Goal: Task Accomplishment & Management: Use online tool/utility

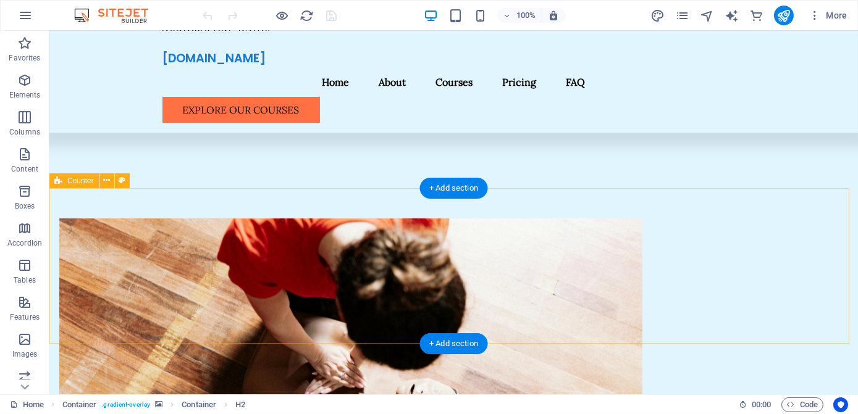
scroll to position [561, 0]
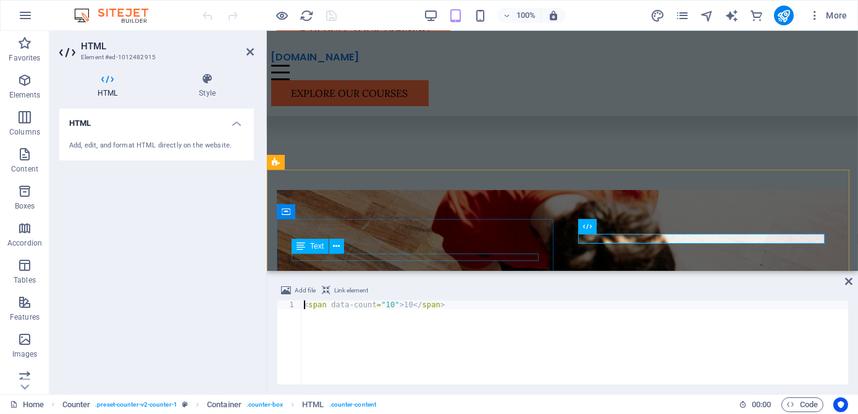
scroll to position [557, 0]
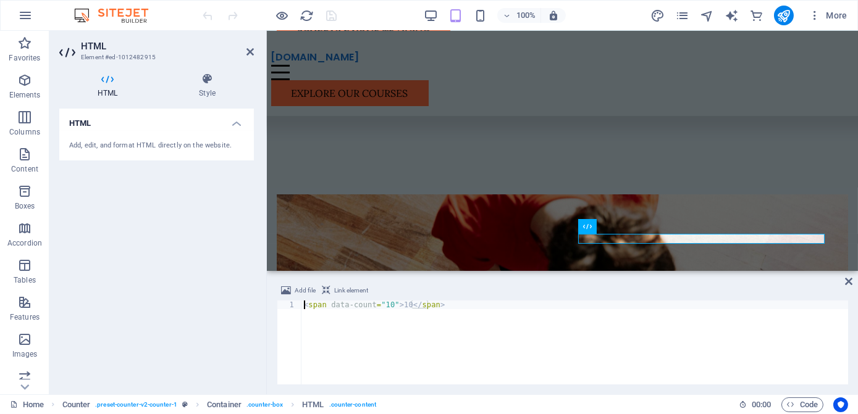
click at [400, 304] on div "< span data-count = "10" > 10 </ span >" at bounding box center [574, 351] width 547 height 101
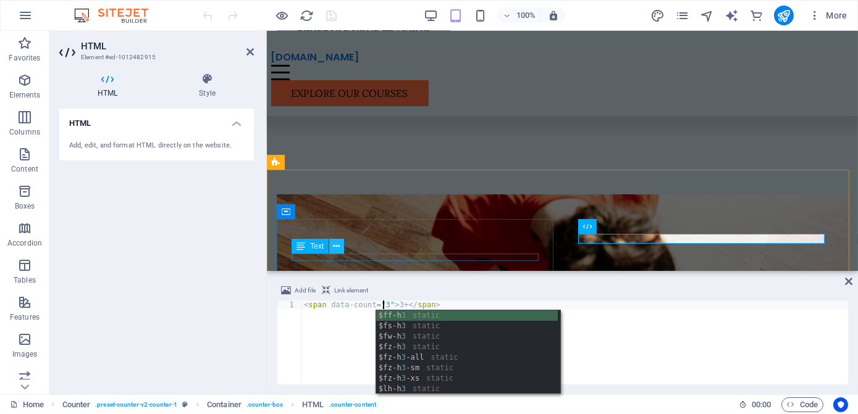
type textarea "<span data-count="3">3+</span>"
click at [337, 253] on icon at bounding box center [337, 246] width 7 height 13
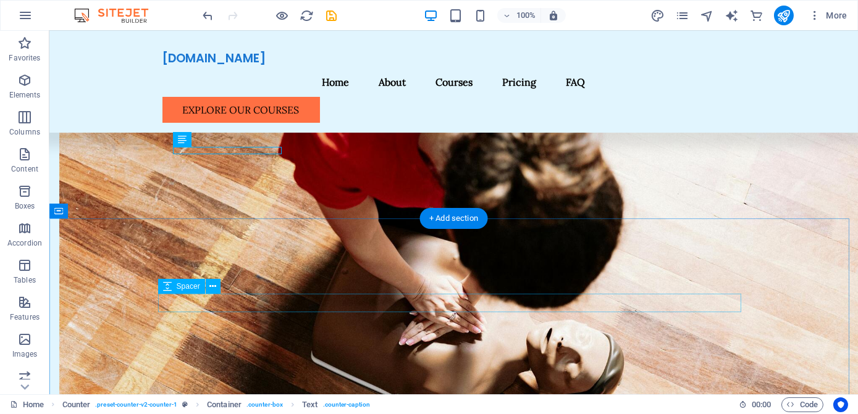
scroll to position [688, 0]
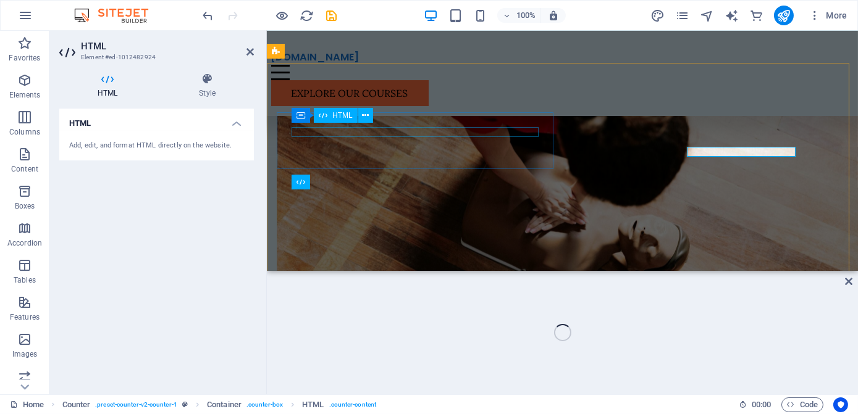
scroll to position [668, 0]
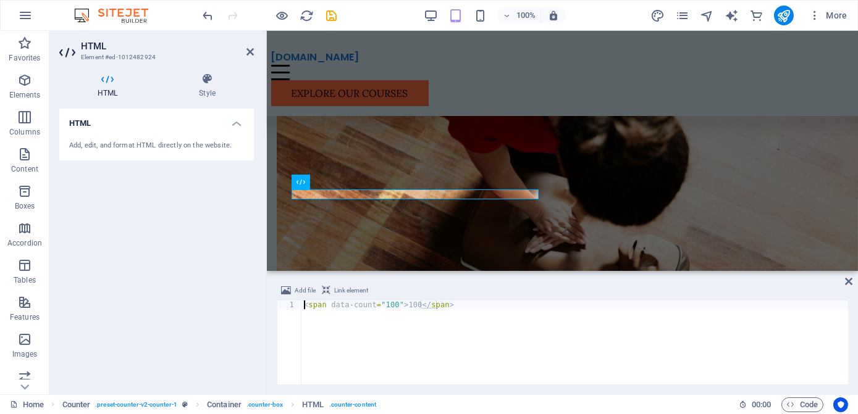
click at [410, 305] on div "< span data-count = "100" > 100 </ span >" at bounding box center [574, 351] width 547 height 101
click at [436, 324] on div "< span data-count = "100" > 100% </ span >" at bounding box center [574, 351] width 547 height 101
type textarea "<span data-count="100">100%</span>"
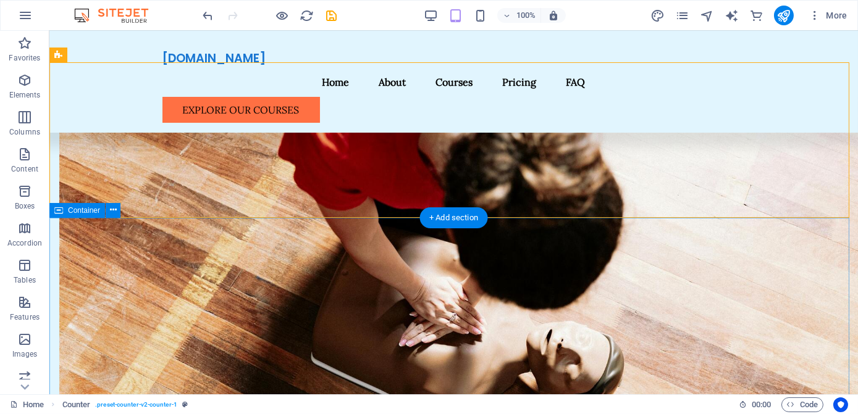
scroll to position [688, 0]
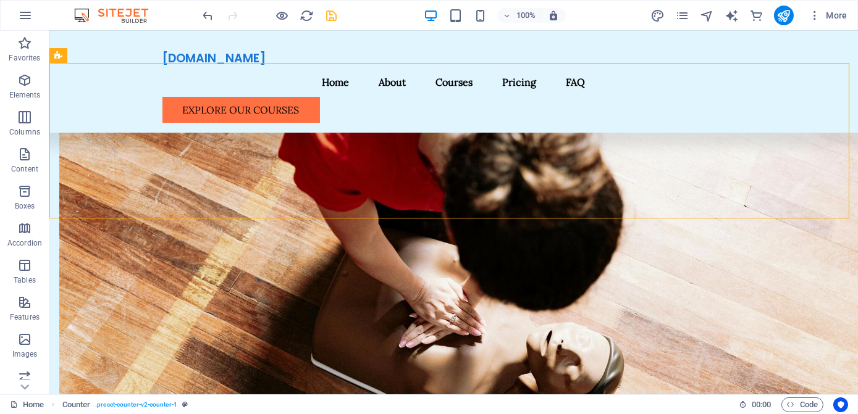
click at [337, 16] on icon "save" at bounding box center [332, 16] width 14 height 14
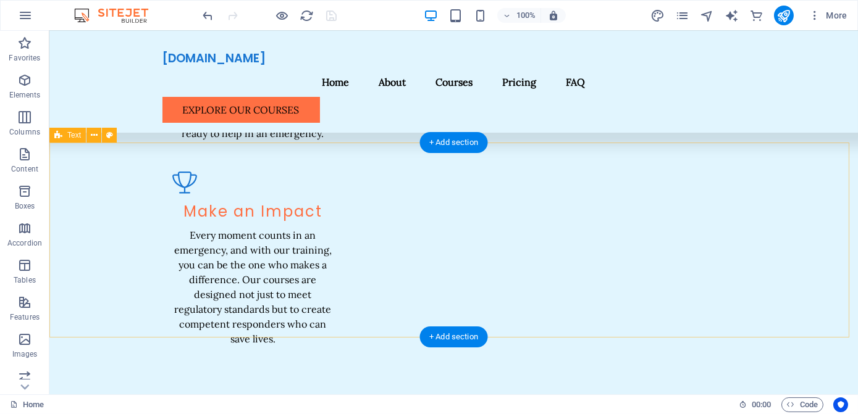
scroll to position [2036, 0]
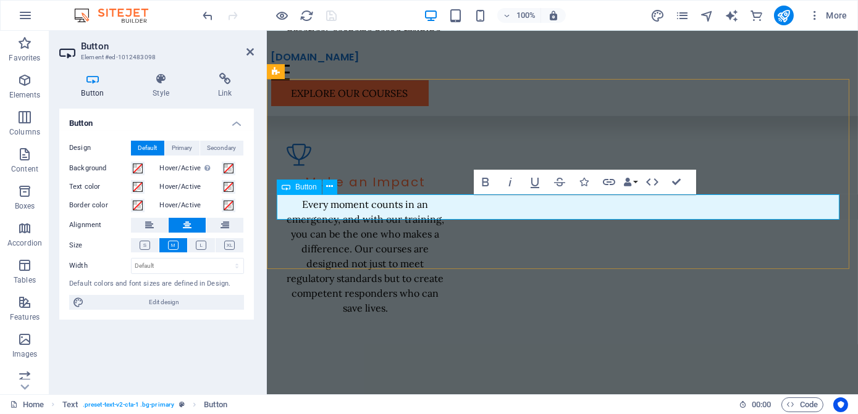
scroll to position [2065, 0]
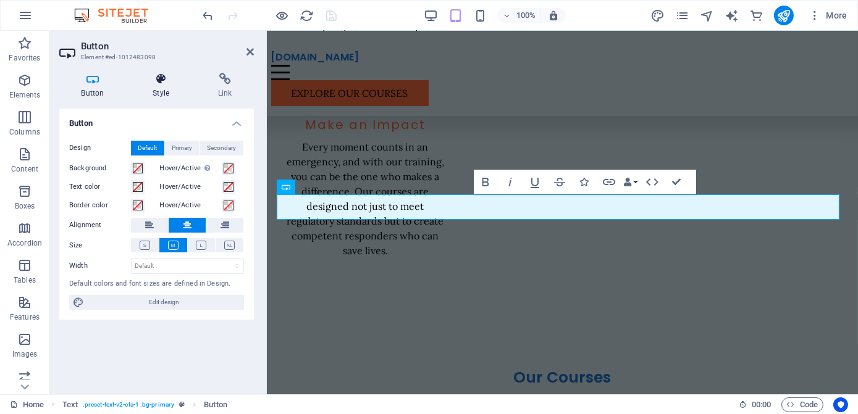
click at [167, 83] on icon at bounding box center [161, 79] width 61 height 12
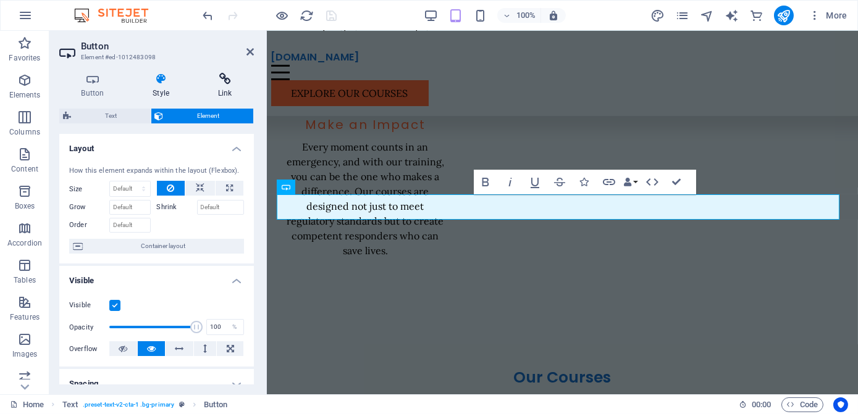
click at [220, 85] on icon at bounding box center [225, 79] width 58 height 12
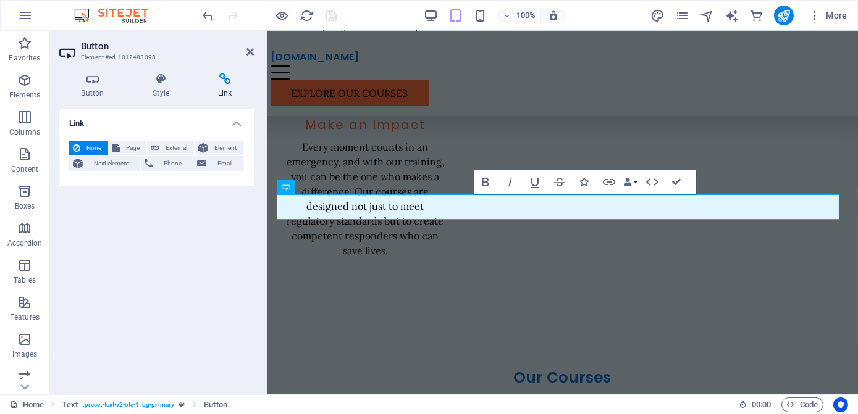
click at [248, 57] on header "Button Element #ed-1012483098" at bounding box center [156, 47] width 195 height 32
click at [248, 55] on icon at bounding box center [249, 52] width 7 height 10
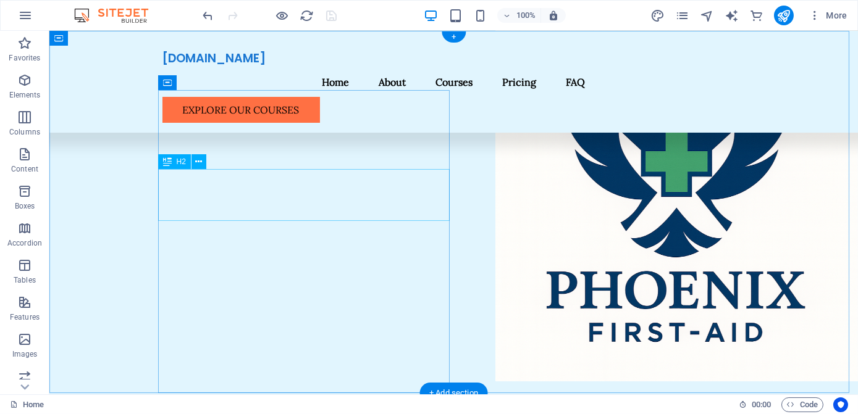
scroll to position [0, 0]
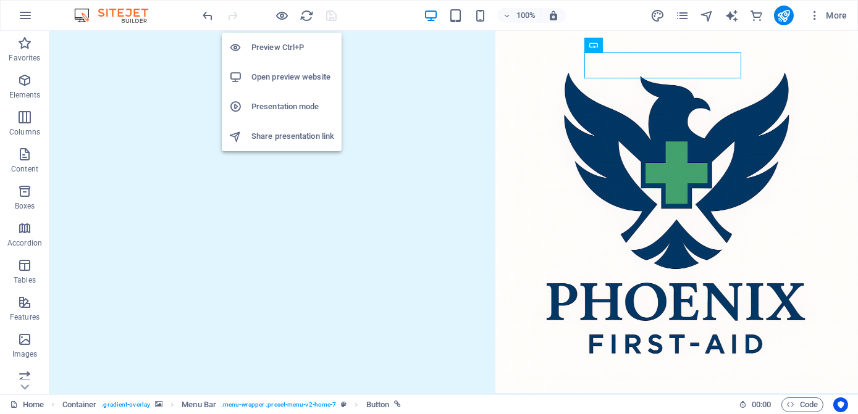
click at [293, 86] on li "Open preview website" at bounding box center [282, 77] width 120 height 30
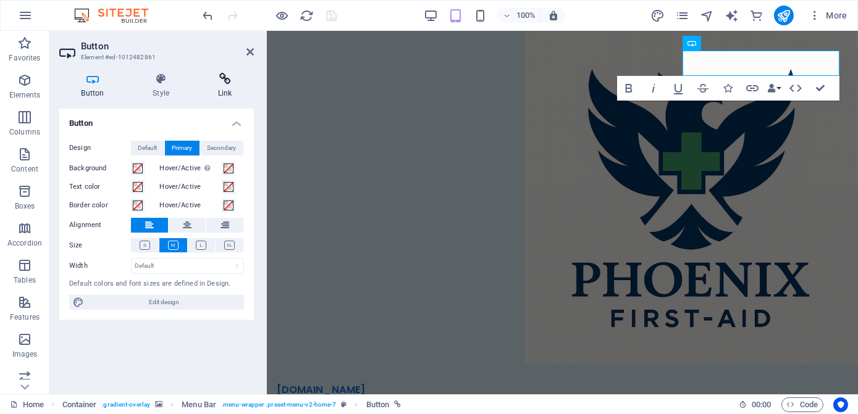
click at [220, 80] on icon at bounding box center [225, 79] width 58 height 12
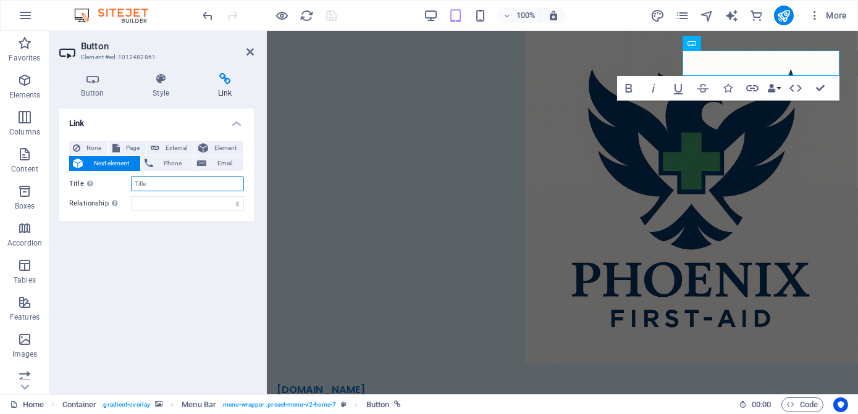
click at [151, 180] on input "Title Additional link description, should not be the same as the link text. The…" at bounding box center [187, 184] width 113 height 15
click at [109, 182] on label "Title Additional link description, should not be the same as the link text. The…" at bounding box center [100, 184] width 62 height 15
click at [131, 182] on input "Title Additional link description, should not be the same as the link text. The…" at bounding box center [187, 184] width 113 height 15
click at [154, 203] on select "alternate author bookmark external help license next nofollow noreferrer noopen…" at bounding box center [187, 203] width 113 height 15
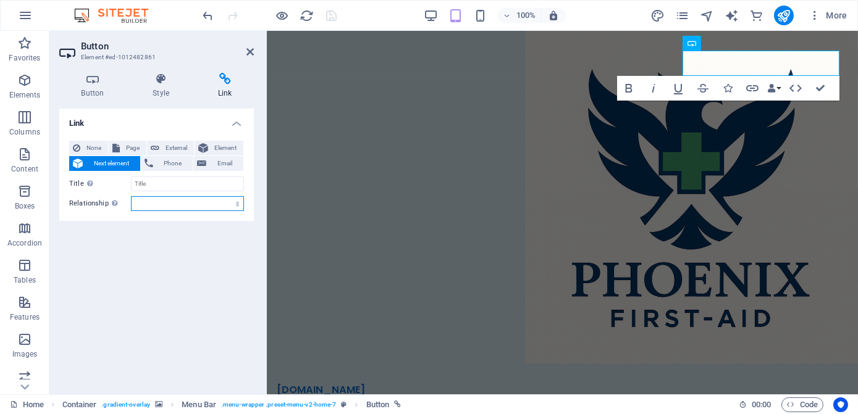
click at [154, 203] on select "alternate author bookmark external help license next nofollow noreferrer noopen…" at bounding box center [187, 203] width 113 height 15
click at [211, 145] on button "Element" at bounding box center [219, 148] width 49 height 15
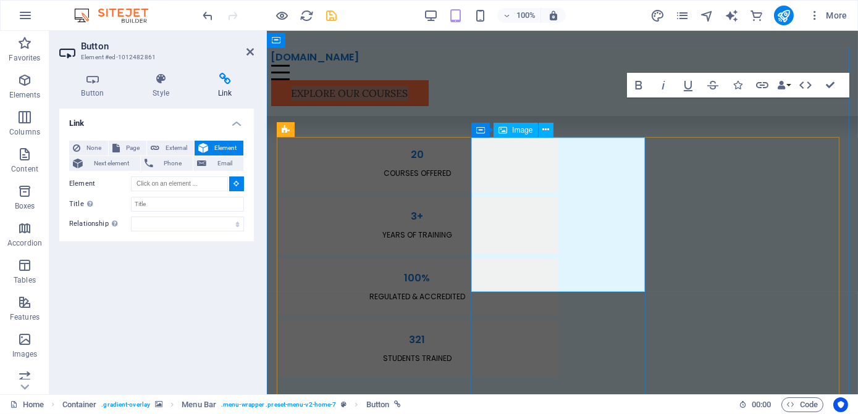
scroll to position [1179, 0]
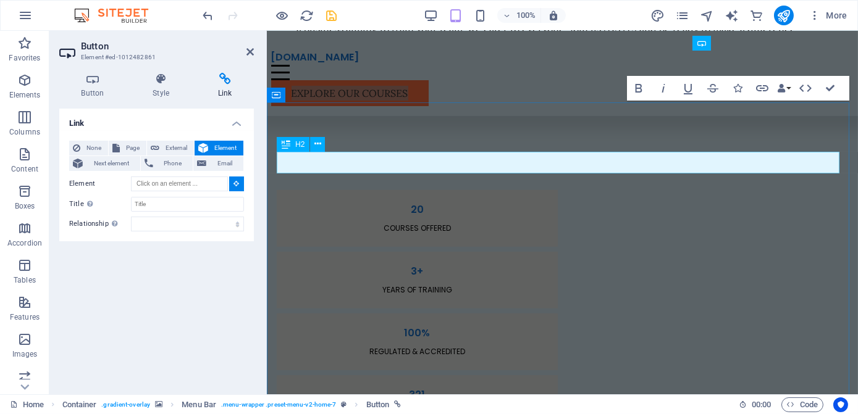
type input "#ed-1012481832"
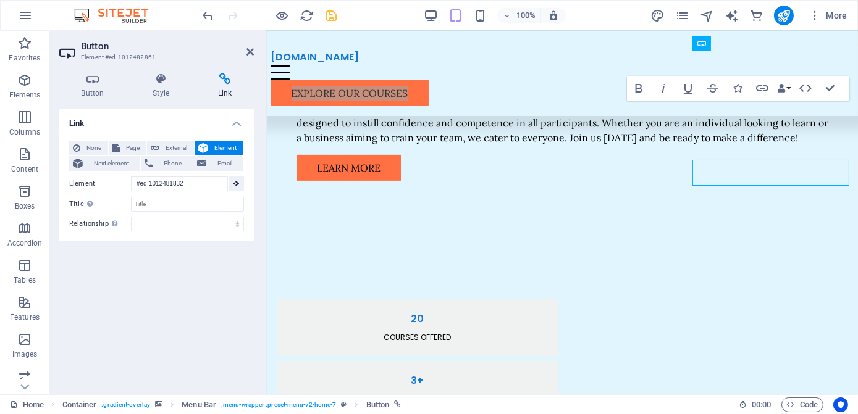
click at [338, 20] on icon "save" at bounding box center [332, 16] width 14 height 14
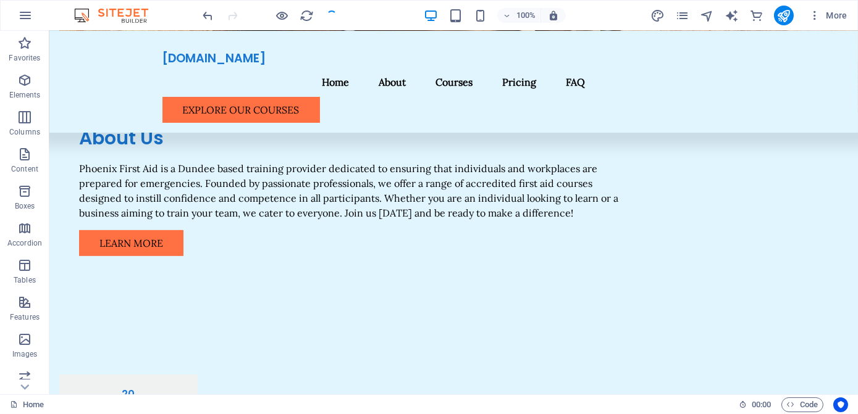
scroll to position [1034, 0]
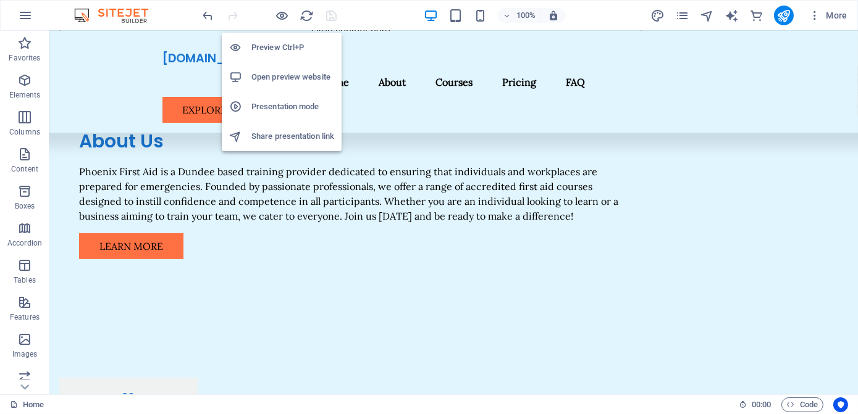
click at [288, 80] on h6 "Open preview website" at bounding box center [292, 77] width 83 height 15
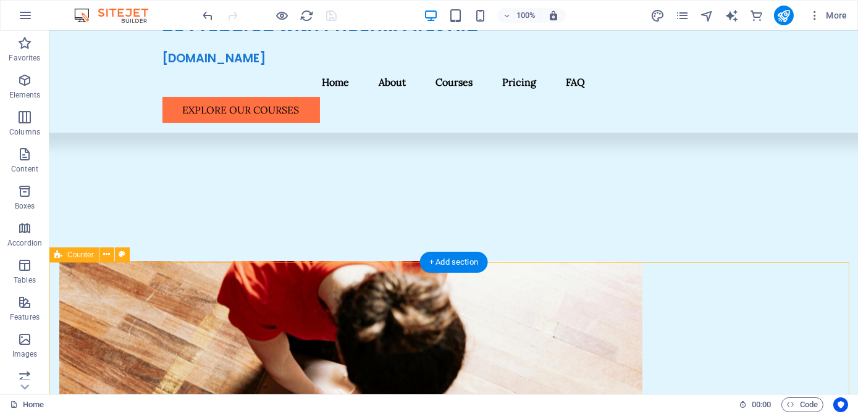
scroll to position [585, 0]
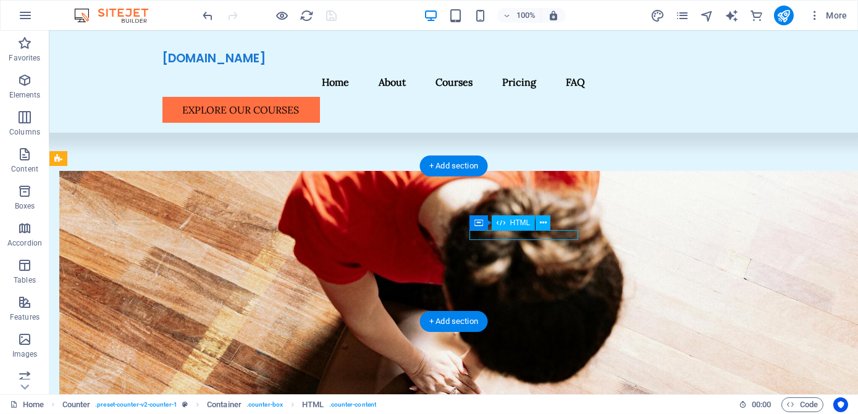
scroll to position [712, 0]
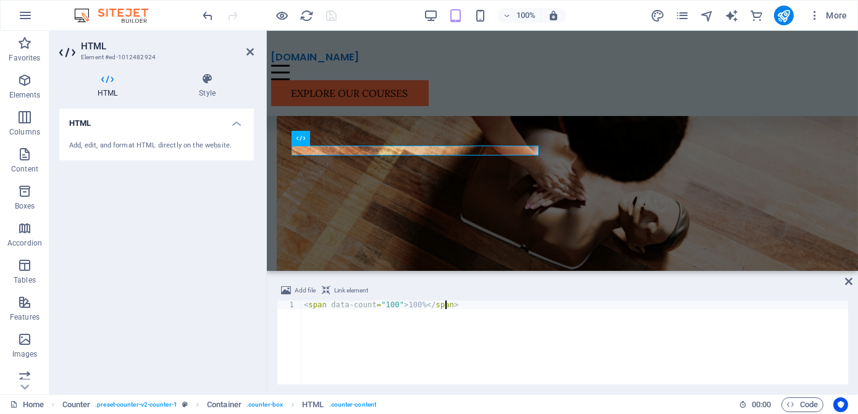
click at [342, 305] on div "< span data-count = "100" > 100% </ span >" at bounding box center [574, 351] width 547 height 101
click at [343, 305] on div "< span data-count = "100" > 100% </ span >" at bounding box center [574, 351] width 547 height 101
click at [457, 330] on div "< span class = "counter" data-target = "100" > </ span > < span class = "suffix…" at bounding box center [574, 351] width 547 height 101
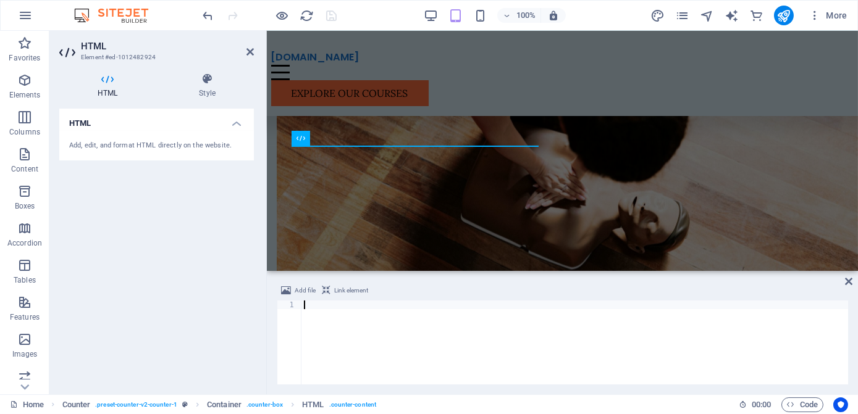
type textarea "<span data-count="100">100%</span>"
click at [496, 303] on div "< span data-count = "100" > 100% </ span >" at bounding box center [574, 343] width 547 height 84
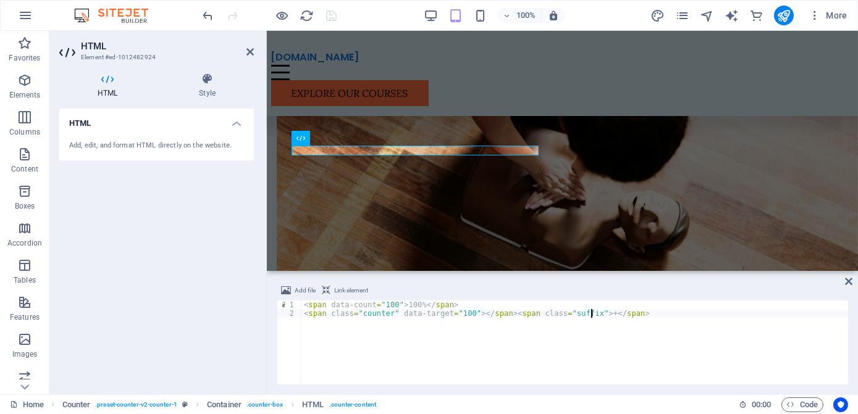
click at [591, 315] on div "< span data-count = "100" > 100% </ span > < span class = "counter" data-target…" at bounding box center [574, 351] width 547 height 101
click at [610, 354] on div "< span data-count = "100" > 100% </ span > < span class = "counter" data-target…" at bounding box center [574, 351] width 547 height 101
click at [417, 306] on div "< span data-count = "100" > 100% </ span > < span class = "counter" data-target…" at bounding box center [574, 351] width 547 height 101
click at [583, 317] on div "< span data-count = "100" > 100 </ span > < span class = "counter" data-target …" at bounding box center [574, 351] width 547 height 101
click at [586, 311] on div "< span data-count = "100" > 100 </ span > < span class = "counter" data-target …" at bounding box center [574, 351] width 547 height 101
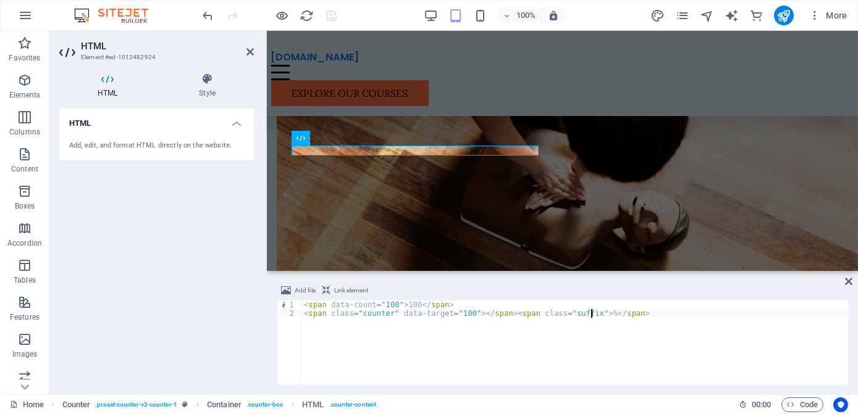
scroll to position [0, 23]
click at [597, 334] on div "< span data-count = "100" > 100 </ span > < span class = "counter" data-target …" at bounding box center [574, 351] width 547 height 101
type textarea "<span class="counter" data-target="100"></span><span class="suffix">%</span>"
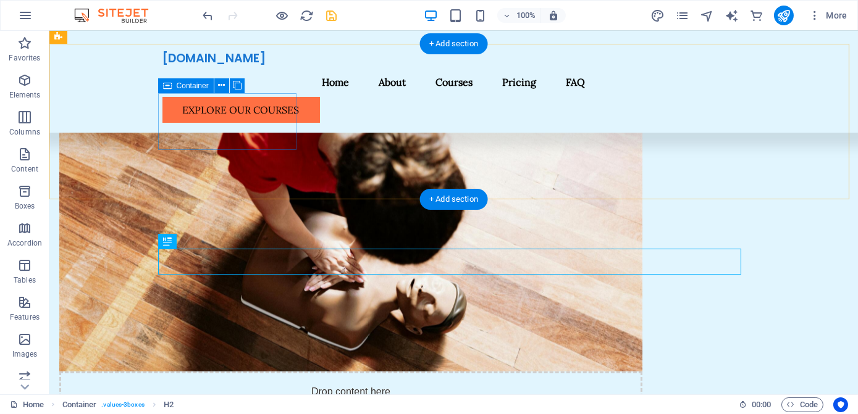
scroll to position [604, 0]
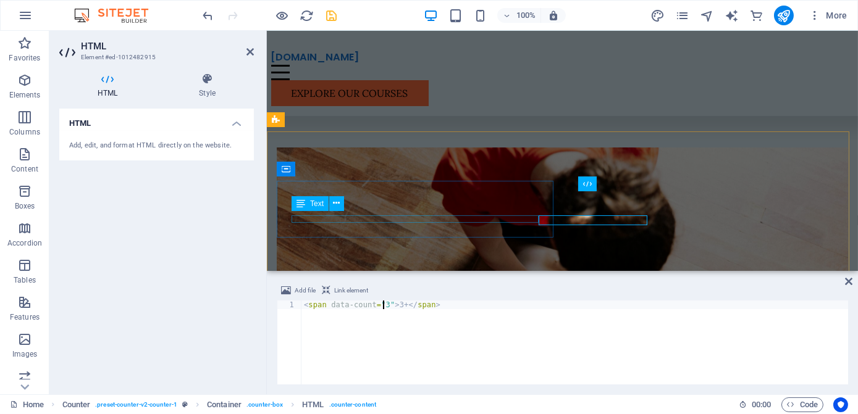
scroll to position [600, 0]
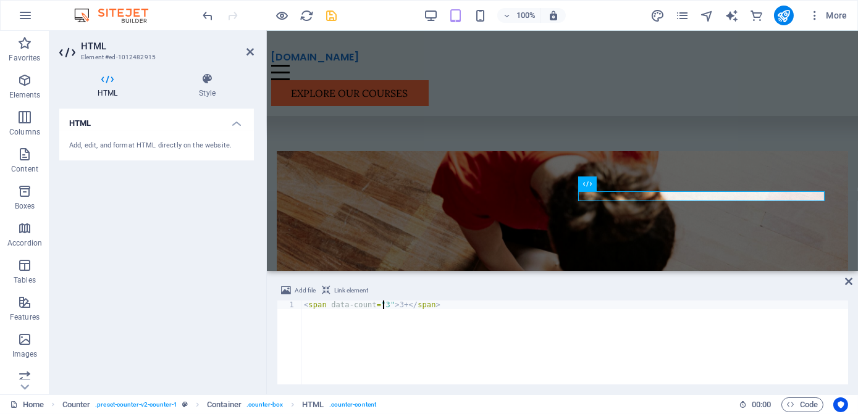
click at [443, 307] on div "< span data-count = "3" > 3+ </ span >" at bounding box center [574, 351] width 547 height 101
click at [398, 307] on div "< span data-count = "3" > 3+ </ span > < span class = "counter" data-target = "…" at bounding box center [574, 351] width 547 height 101
click at [464, 312] on div "< span data-count = "3" > 3 </ span > < span class = "counter" data-target = "1…" at bounding box center [574, 351] width 547 height 101
type textarea "<span class="counter" data-target="3"></span><span class="suffix">+</span>"
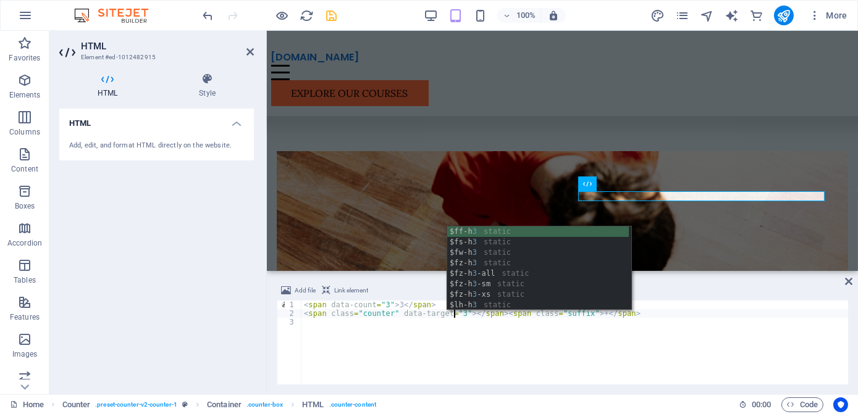
scroll to position [0, 12]
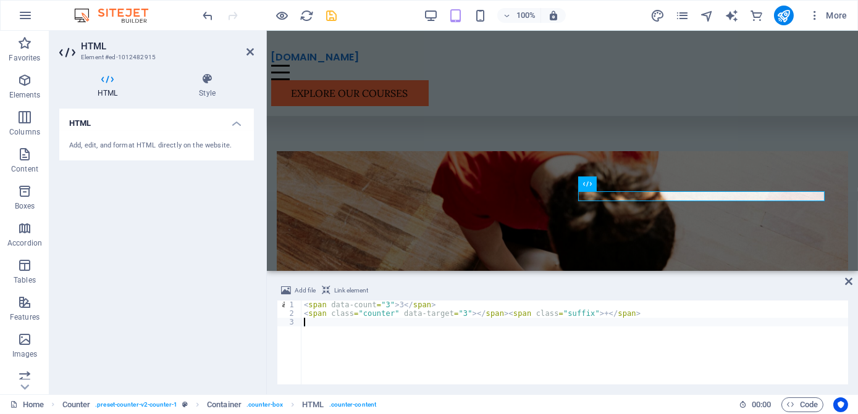
click at [466, 338] on div "< span data-count = "3" > 3 </ span > < span class = "counter" data-target = "3…" at bounding box center [574, 351] width 547 height 101
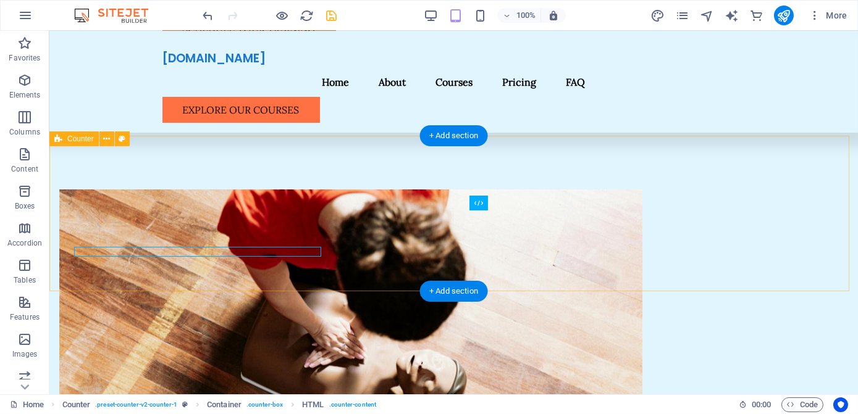
scroll to position [611, 0]
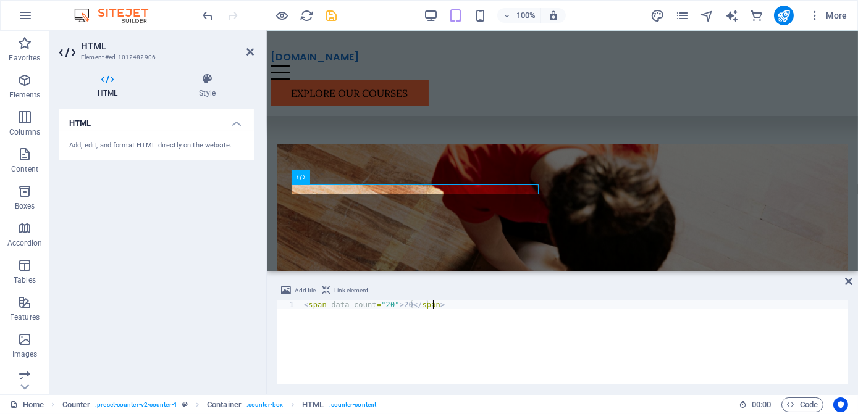
click at [443, 309] on div "< span data-count = "20" > 20 </ span >" at bounding box center [574, 351] width 547 height 101
click at [456, 315] on div "< span data-count = "20" > 20 </ span > < span class = "counter" data-target = …" at bounding box center [574, 351] width 547 height 101
type textarea "<span class="counter" data-target="20"></span><span class="suffix">+</span>"
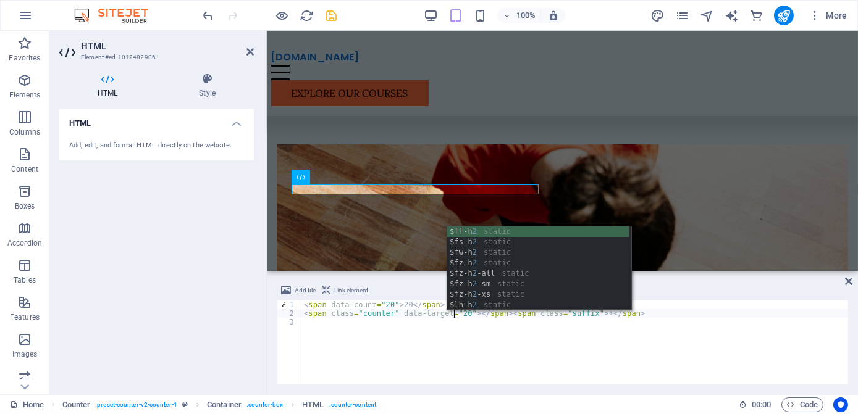
scroll to position [0, 12]
click at [492, 358] on div "< span data-count = "20" > 20 </ span > < span class = "counter" data-target = …" at bounding box center [574, 351] width 547 height 101
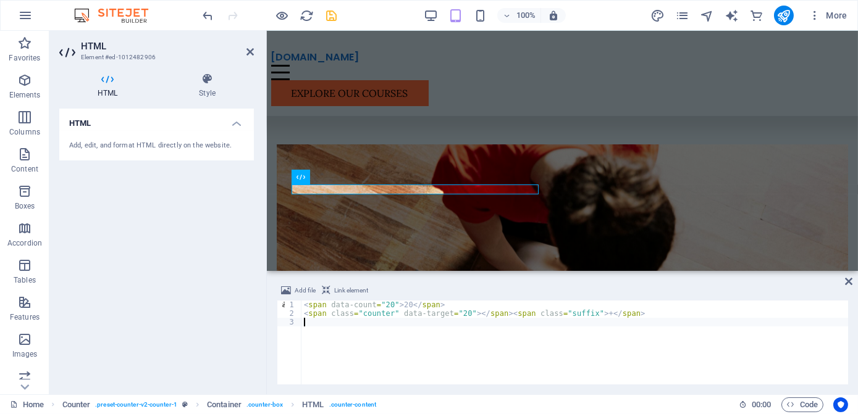
scroll to position [0, 0]
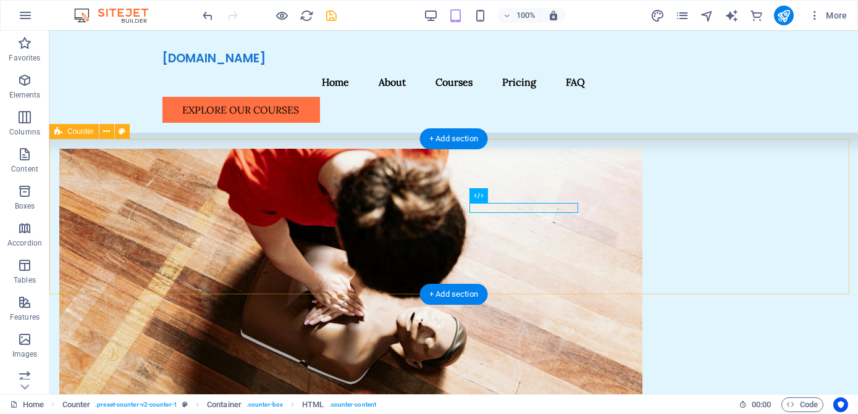
scroll to position [618, 0]
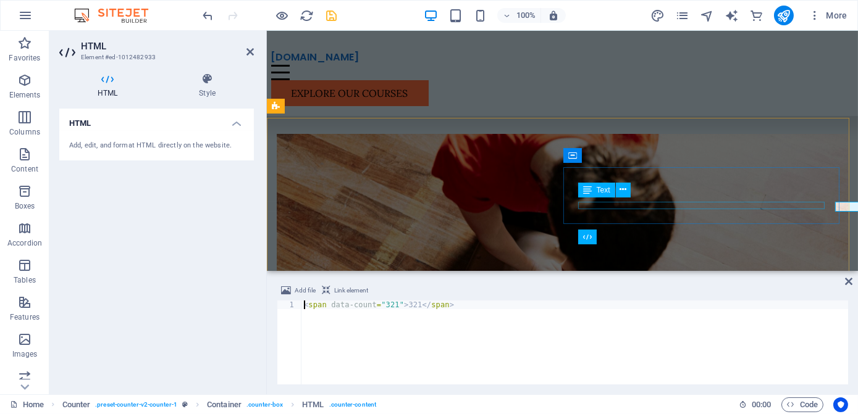
scroll to position [614, 0]
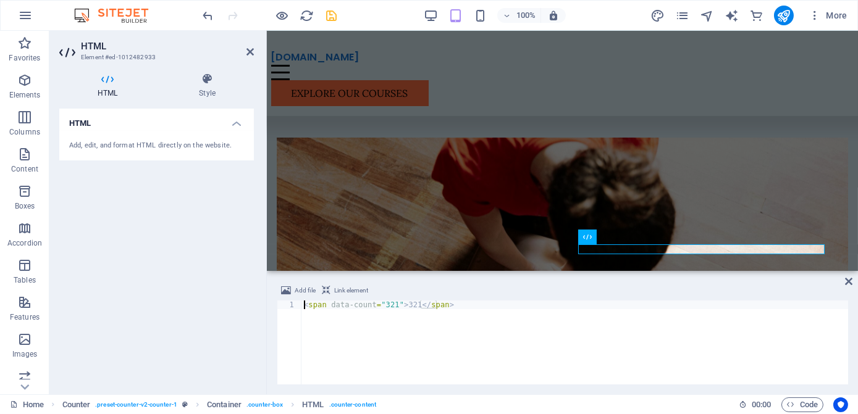
click at [454, 314] on div "< span data-count = "321" > 321 </ span >" at bounding box center [574, 351] width 547 height 101
click at [463, 315] on div "< span data-count = "321" > 321 </ span > < span class = "counter" data-target …" at bounding box center [574, 351] width 547 height 101
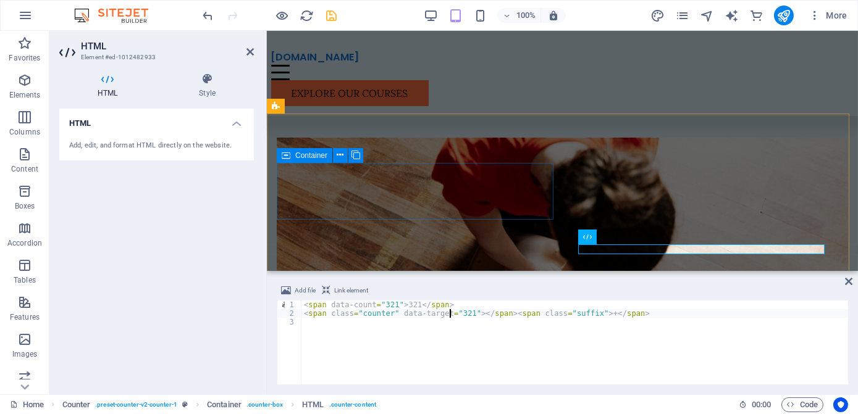
type textarea "<span class="counter" data-target="321"></span><span class="suffix">+</span>"
drag, startPoint x: 369, startPoint y: 203, endPoint x: 363, endPoint y: 212, distance: 10.6
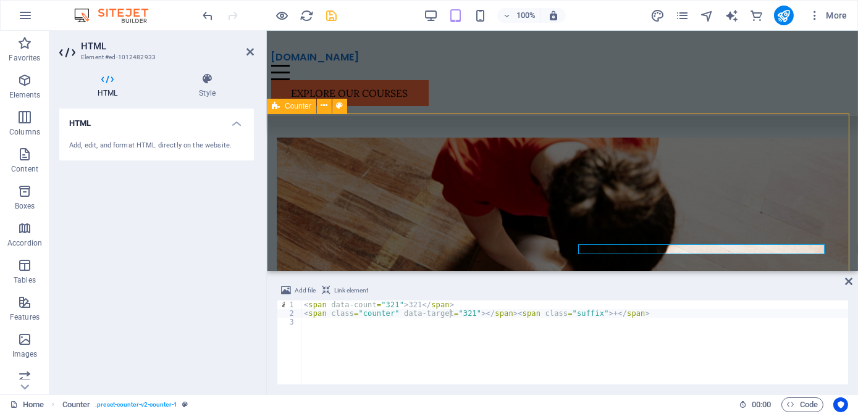
scroll to position [624, 0]
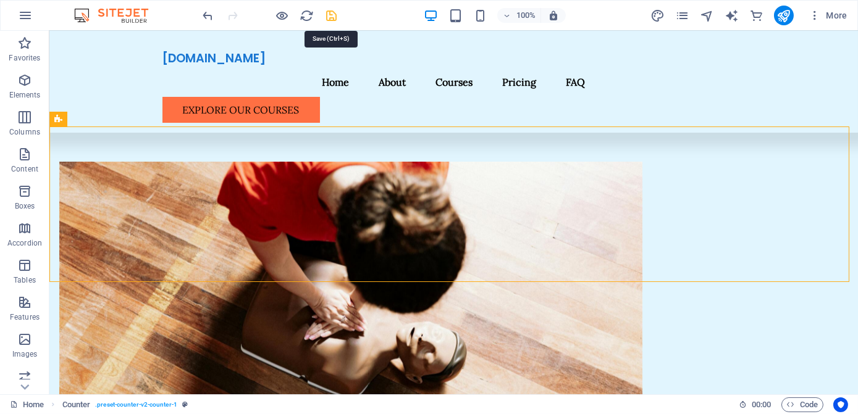
click at [334, 19] on icon "save" at bounding box center [332, 16] width 14 height 14
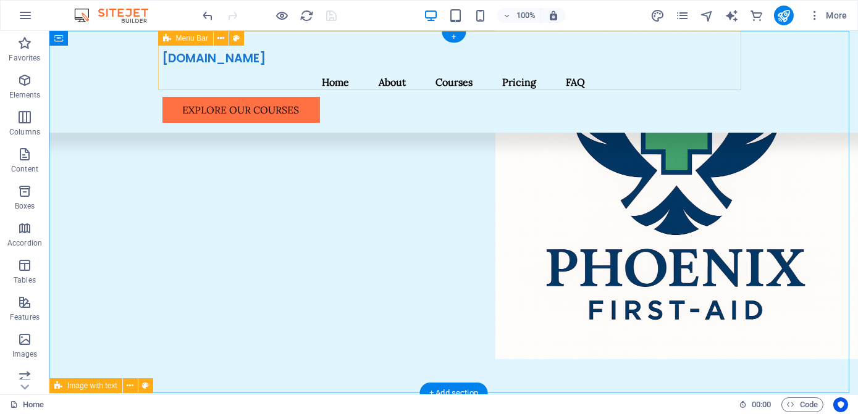
scroll to position [0, 0]
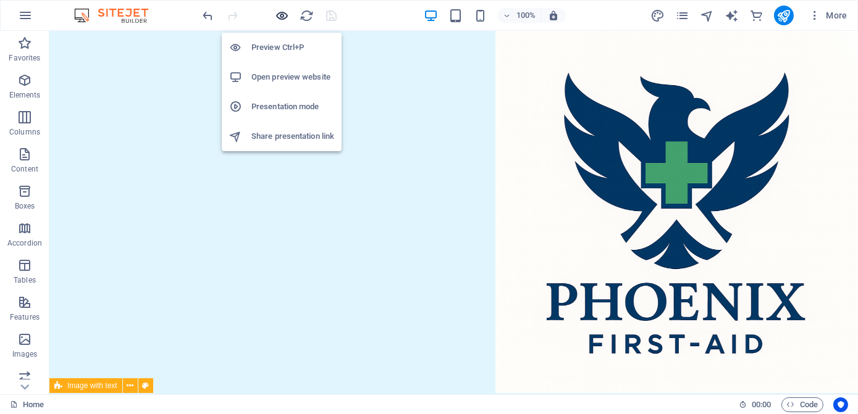
click at [287, 15] on icon "button" at bounding box center [282, 16] width 14 height 14
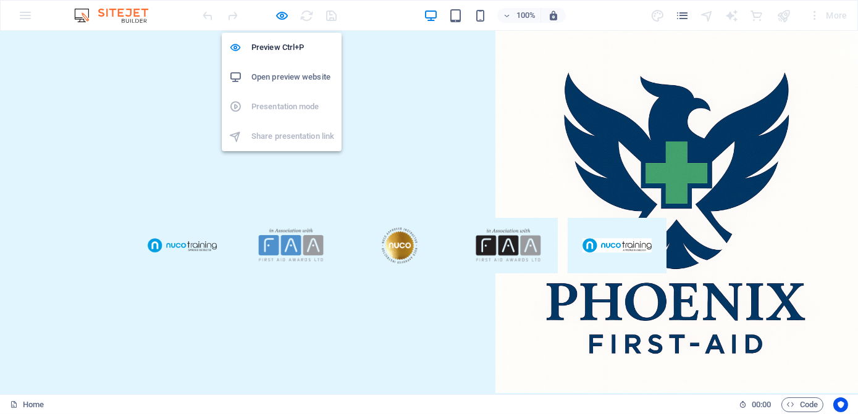
click at [280, 68] on li "Open preview website" at bounding box center [282, 77] width 120 height 30
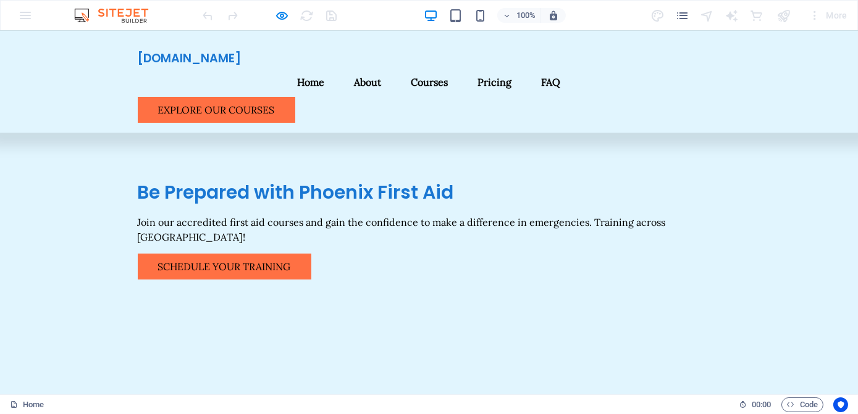
scroll to position [224, 0]
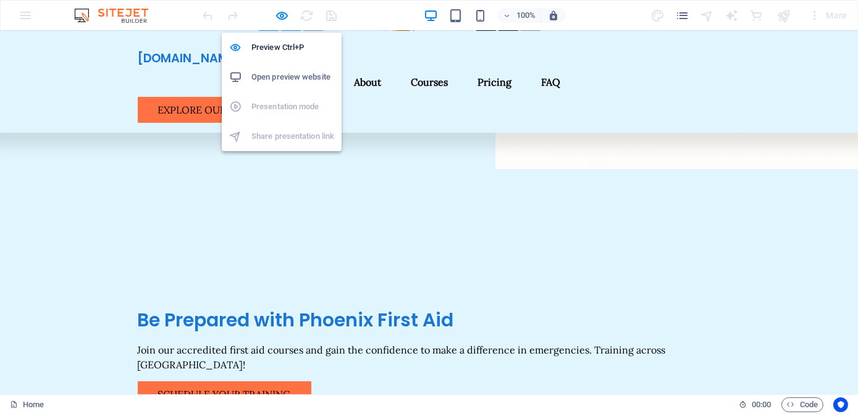
click at [295, 88] on li "Open preview website" at bounding box center [282, 77] width 120 height 30
